Goal: Find specific page/section: Find specific page/section

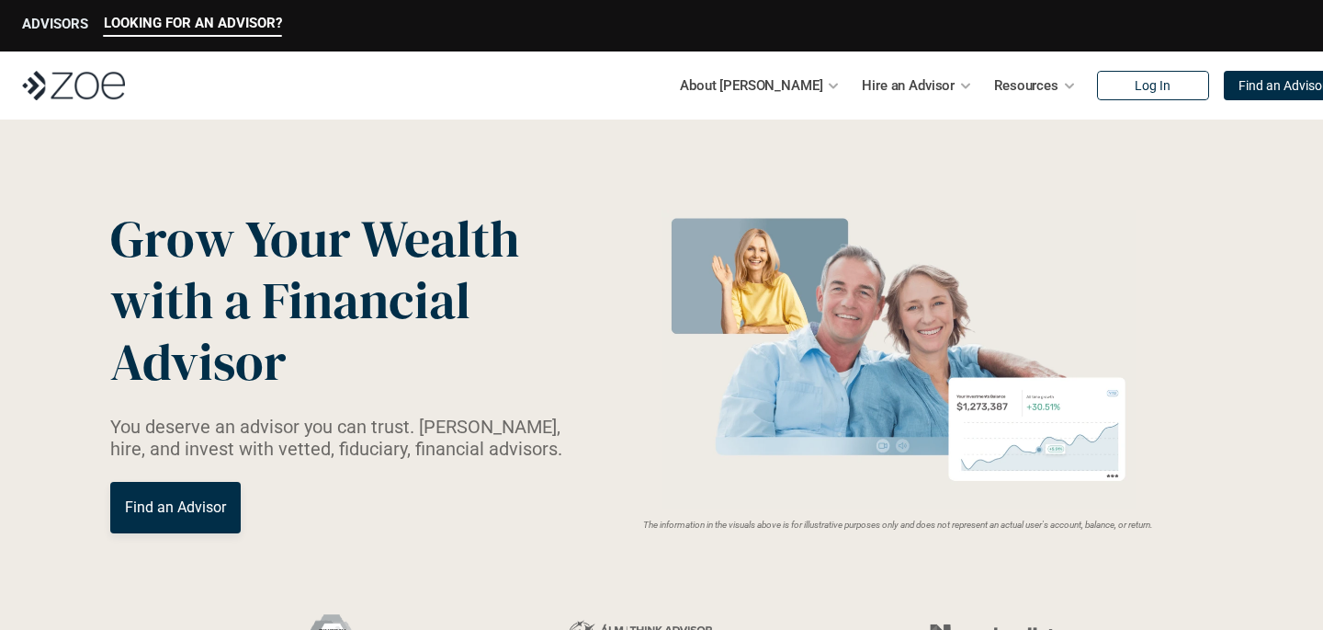
click at [75, 26] on p "ADVISORS" at bounding box center [55, 24] width 66 height 17
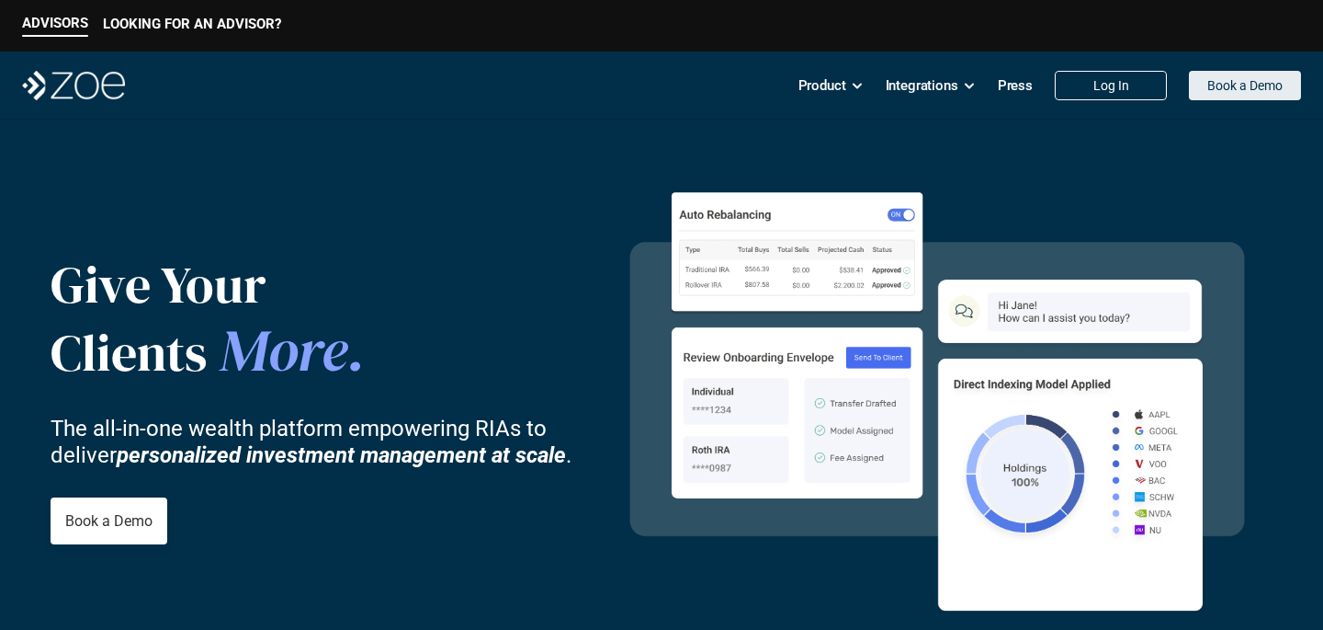
click at [1210, 88] on p "Book a Demo" at bounding box center [1245, 86] width 75 height 16
